Goal: Task Accomplishment & Management: Complete application form

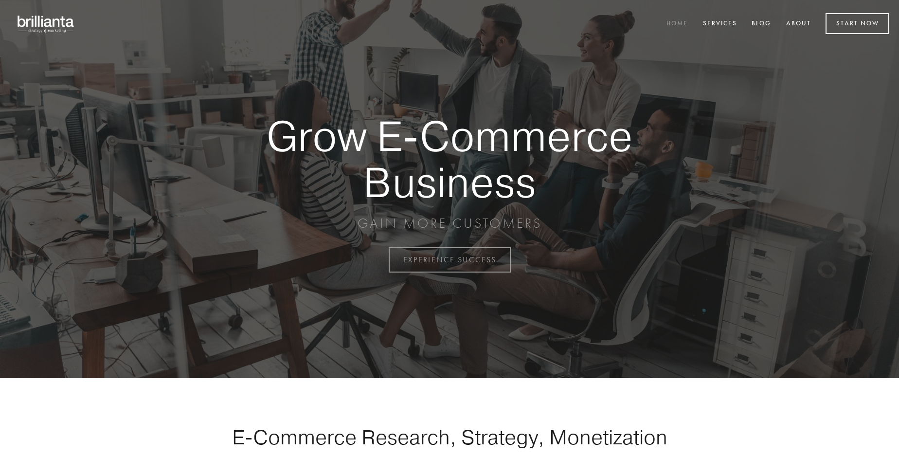
scroll to position [2550, 0]
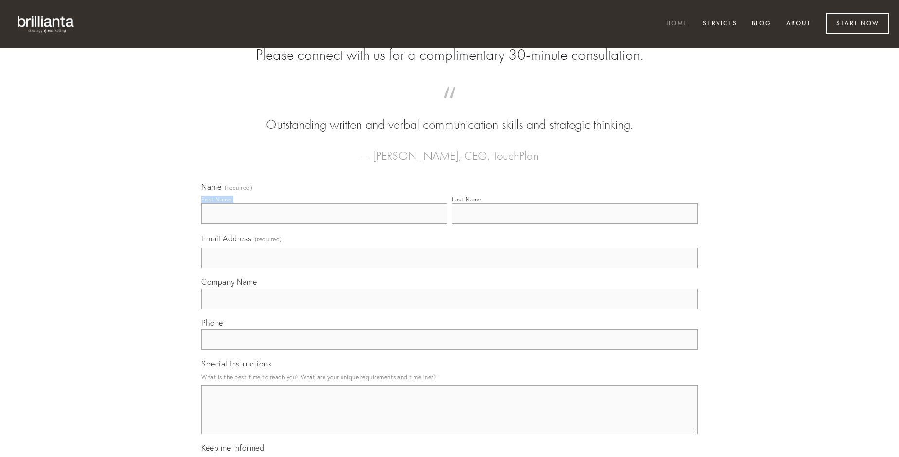
type input "[PERSON_NAME]"
click at [575, 224] on input "Last Name" at bounding box center [575, 213] width 246 height 20
type input "[PERSON_NAME]"
click at [449, 268] on input "Email Address (required)" at bounding box center [449, 258] width 496 height 20
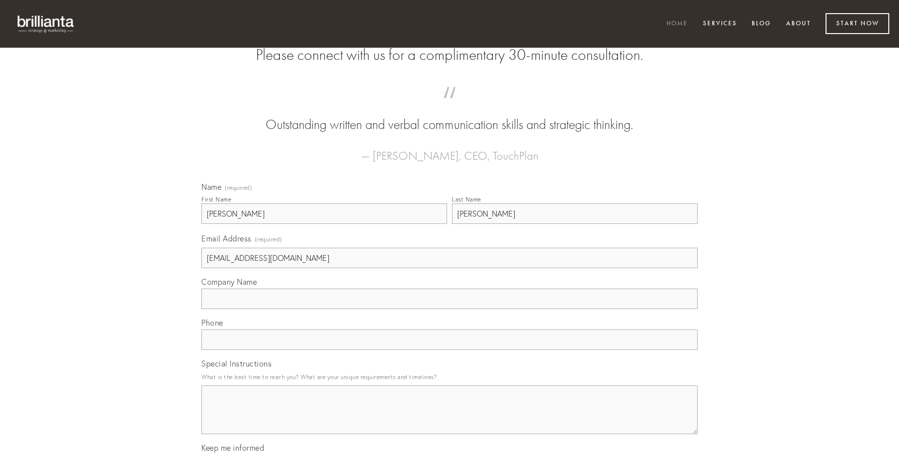
type input "[EMAIL_ADDRESS][DOMAIN_NAME]"
click at [449, 309] on input "Company Name" at bounding box center [449, 298] width 496 height 20
type input "tergum"
click at [449, 350] on input "text" at bounding box center [449, 339] width 496 height 20
click at [449, 418] on textarea "Special Instructions" at bounding box center [449, 409] width 496 height 49
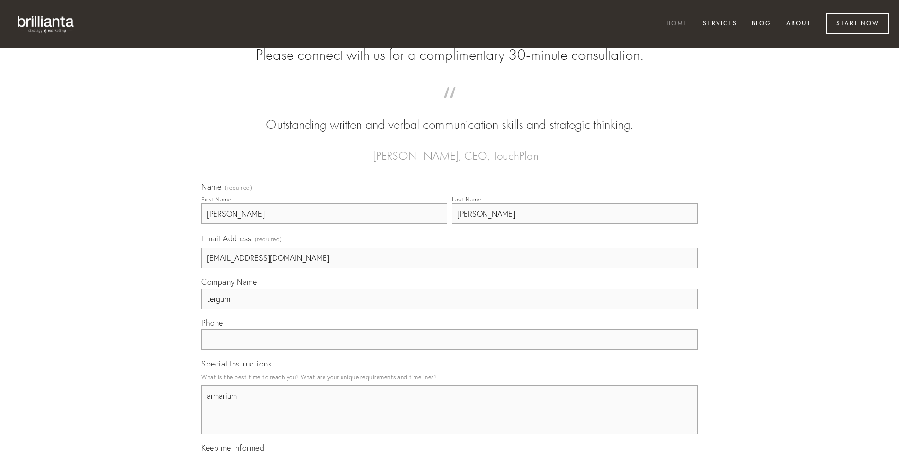
type textarea "armarium"
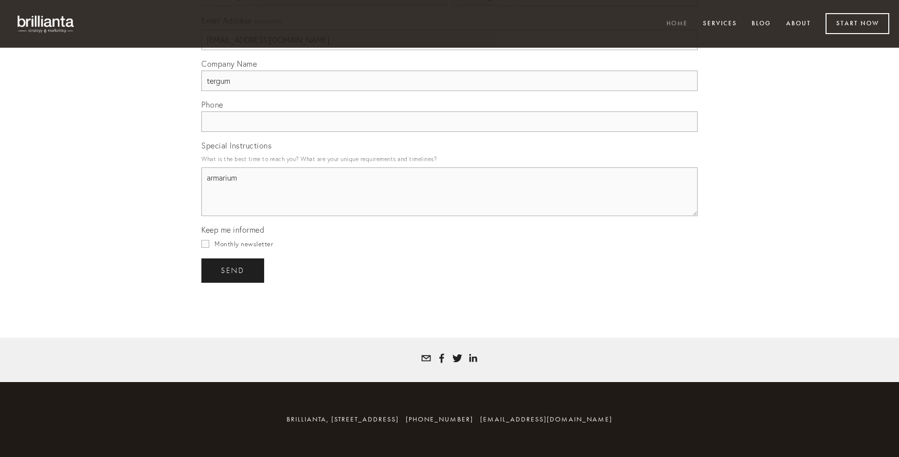
click at [234, 270] on span "send" at bounding box center [233, 270] width 24 height 9
